Goal: Information Seeking & Learning: Learn about a topic

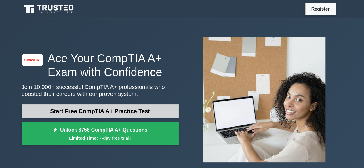
click at [102, 111] on link "Start Free CompTIA A+ Practice Test" at bounding box center [100, 111] width 157 height 14
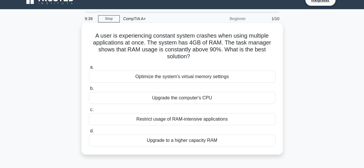
scroll to position [9, 0]
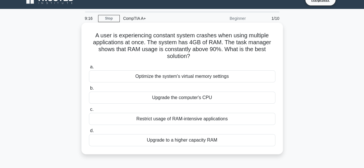
click at [198, 97] on div "Upgrade the computer's CPU" at bounding box center [182, 98] width 186 height 12
click at [89, 90] on input "b. Upgrade the computer's CPU" at bounding box center [89, 88] width 0 height 4
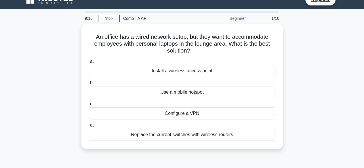
scroll to position [0, 0]
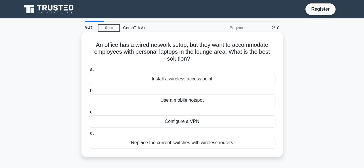
click at [160, 83] on div "Install a wireless access point" at bounding box center [182, 79] width 186 height 12
click at [89, 72] on input "a. Install a wireless access point" at bounding box center [89, 70] width 0 height 4
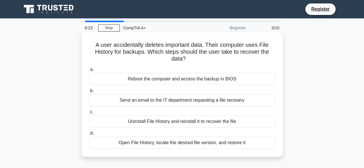
click at [178, 144] on div "Open File History, locate the desired file version, and restore it" at bounding box center [182, 143] width 186 height 12
click at [89, 135] on input "d. Open File History, locate the desired file version, and restore it" at bounding box center [89, 134] width 0 height 4
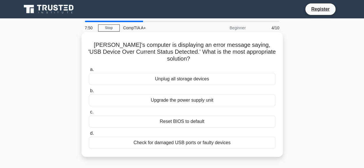
drag, startPoint x: 88, startPoint y: 46, endPoint x: 232, endPoint y: 140, distance: 171.6
click at [232, 140] on div "Jeff's computer is displaying an error message saying, 'USB Device Over Current…" at bounding box center [182, 94] width 197 height 120
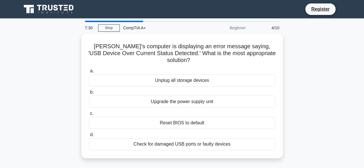
click at [8, 101] on main "7:30 Stop CompTIA A+ Beginner 4/10 Jeff's computer is displaying an error messa…" at bounding box center [182, 164] width 364 height 292
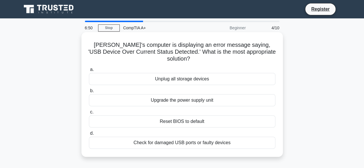
click at [156, 137] on div "Check for damaged USB ports or faulty devices" at bounding box center [182, 143] width 186 height 12
click at [89, 135] on input "d. Check for damaged USB ports or faulty devices" at bounding box center [89, 134] width 0 height 4
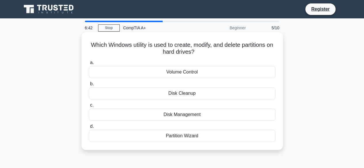
click at [183, 114] on div "Disk Management" at bounding box center [182, 115] width 186 height 12
click at [89, 107] on input "c. Disk Management" at bounding box center [89, 105] width 0 height 4
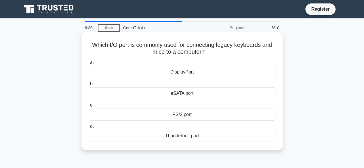
drag, startPoint x: 90, startPoint y: 46, endPoint x: 214, endPoint y: 134, distance: 152.1
click at [214, 134] on div "Which I/O port is commonly used for connecting legacy keyboards and mice to a c…" at bounding box center [182, 90] width 197 height 113
click at [165, 116] on div "PS/2 port" at bounding box center [182, 115] width 186 height 12
click at [89, 107] on input "c. PS/2 port" at bounding box center [89, 105] width 0 height 4
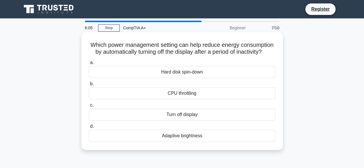
drag, startPoint x: 107, startPoint y: 47, endPoint x: 220, endPoint y: 146, distance: 150.9
click at [220, 146] on div "Which power management setting can help reduce energy consumption by automatica…" at bounding box center [182, 90] width 197 height 113
click at [160, 121] on div "Turn off display" at bounding box center [182, 115] width 186 height 12
click at [89, 107] on input "c. Turn off display" at bounding box center [89, 105] width 0 height 4
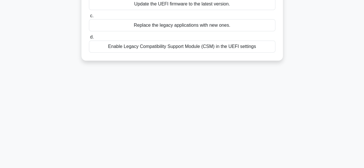
scroll to position [105, 0]
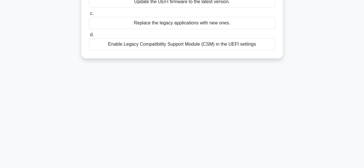
drag, startPoint x: 91, startPoint y: 45, endPoint x: 264, endPoint y: 56, distance: 173.3
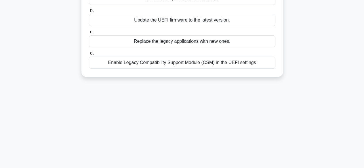
scroll to position [53, 0]
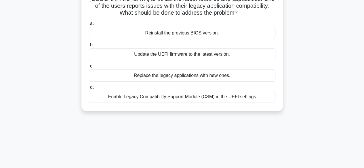
click at [177, 98] on div "Enable Legacy Compatibility Support Module (CSM) in the UEFI settings" at bounding box center [182, 97] width 186 height 12
click at [89, 89] on input "d. Enable Legacy Compatibility Support Module (CSM) in the UEFI settings" at bounding box center [89, 88] width 0 height 4
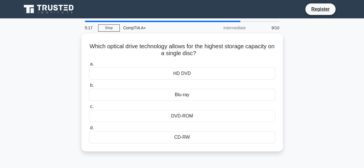
scroll to position [0, 0]
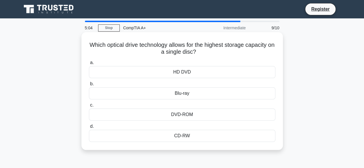
drag, startPoint x: 91, startPoint y: 44, endPoint x: 205, endPoint y: 130, distance: 142.8
click at [205, 130] on div "Which optical drive technology allows for the highest storage capacity on a sin…" at bounding box center [182, 90] width 197 height 113
click at [142, 96] on div "Blu-ray" at bounding box center [182, 93] width 186 height 12
click at [89, 86] on input "b. Blu-ray" at bounding box center [89, 84] width 0 height 4
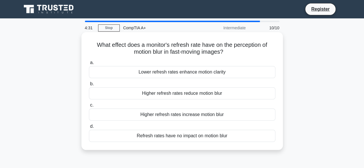
drag, startPoint x: 94, startPoint y: 46, endPoint x: 232, endPoint y: 140, distance: 166.8
click at [232, 140] on div "What effect does a monitor's refresh rate have on the perception of motion blur…" at bounding box center [182, 90] width 197 height 113
click at [172, 95] on div "Higher refresh rates reduce motion blur" at bounding box center [182, 93] width 186 height 12
click at [89, 86] on input "b. Higher refresh rates reduce motion blur" at bounding box center [89, 84] width 0 height 4
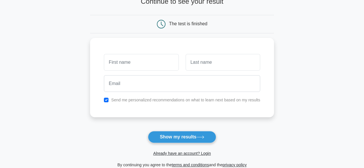
scroll to position [43, 0]
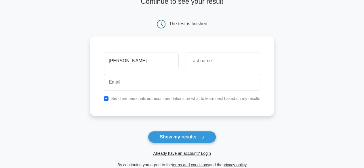
type input "Terry"
click at [212, 65] on input "text" at bounding box center [222, 61] width 74 height 17
type input "Muki"
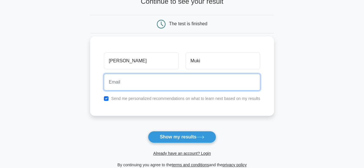
click at [136, 80] on input "email" at bounding box center [182, 82] width 156 height 17
type input "terrypari34@gmail.com"
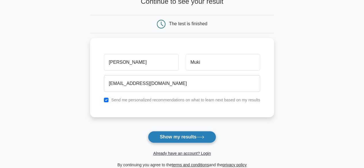
click at [176, 136] on button "Show my results" at bounding box center [182, 137] width 68 height 12
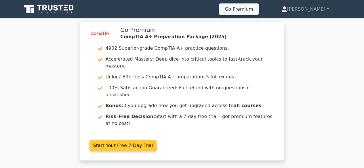
click at [126, 140] on link "Start Your Free 7-Day Trial" at bounding box center [122, 145] width 67 height 11
